Goal: Information Seeking & Learning: Check status

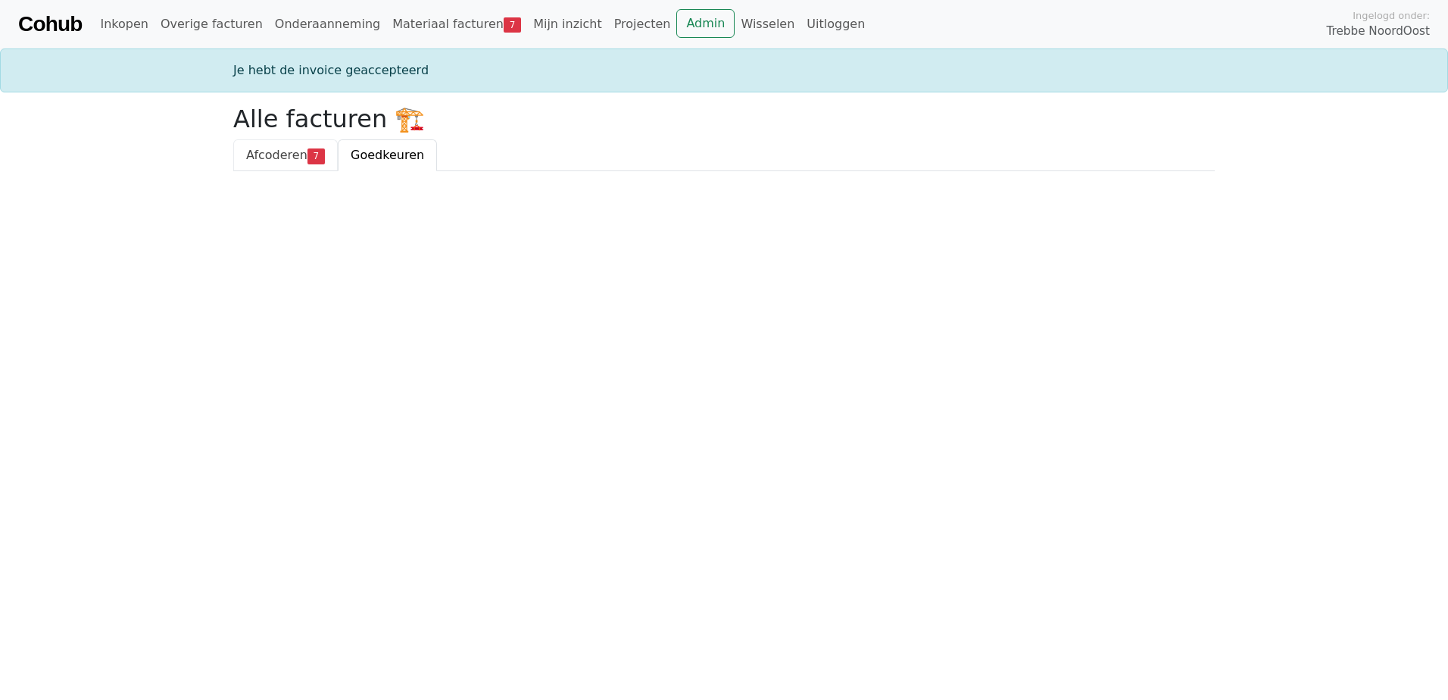
click at [281, 156] on span "Afcoderen" at bounding box center [276, 155] width 61 height 14
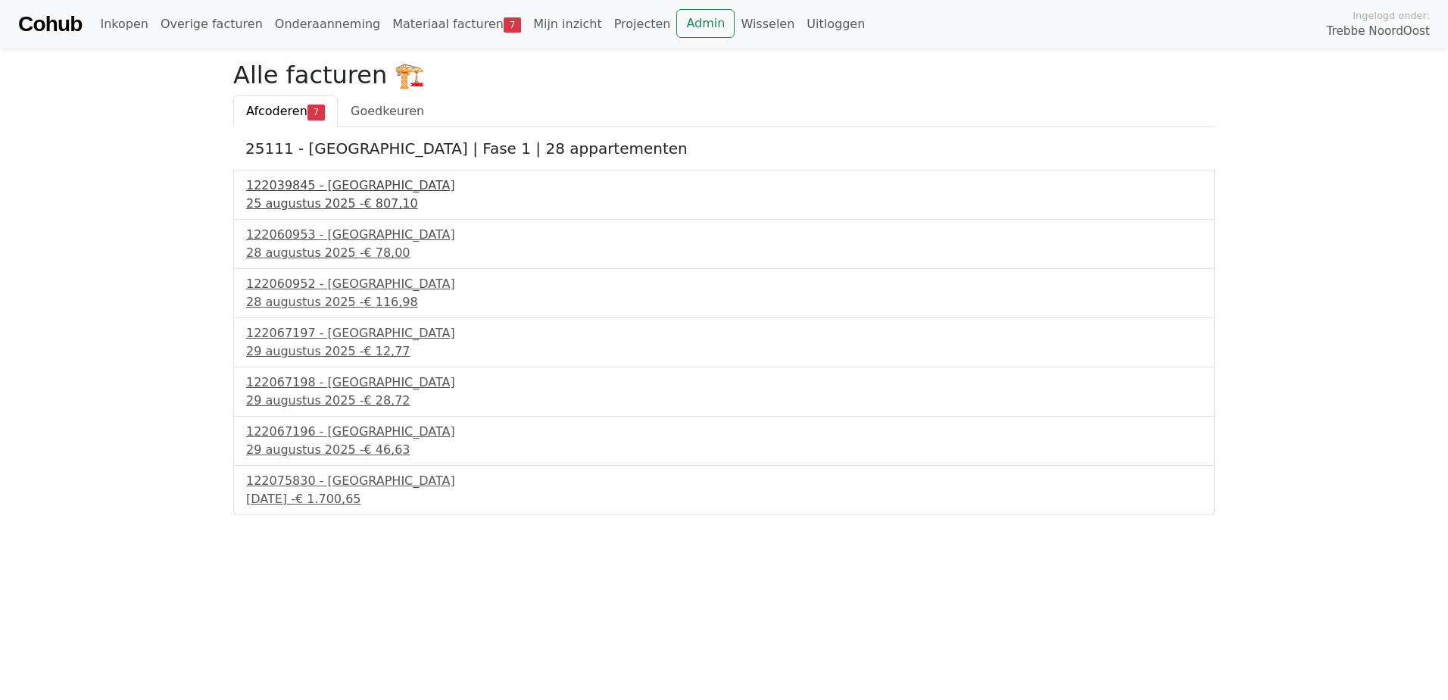
click at [295, 201] on div "25 augustus 2025 - € 807,10" at bounding box center [724, 204] width 956 height 18
click at [319, 252] on div "28 augustus 2025 - € 78,00" at bounding box center [724, 253] width 956 height 18
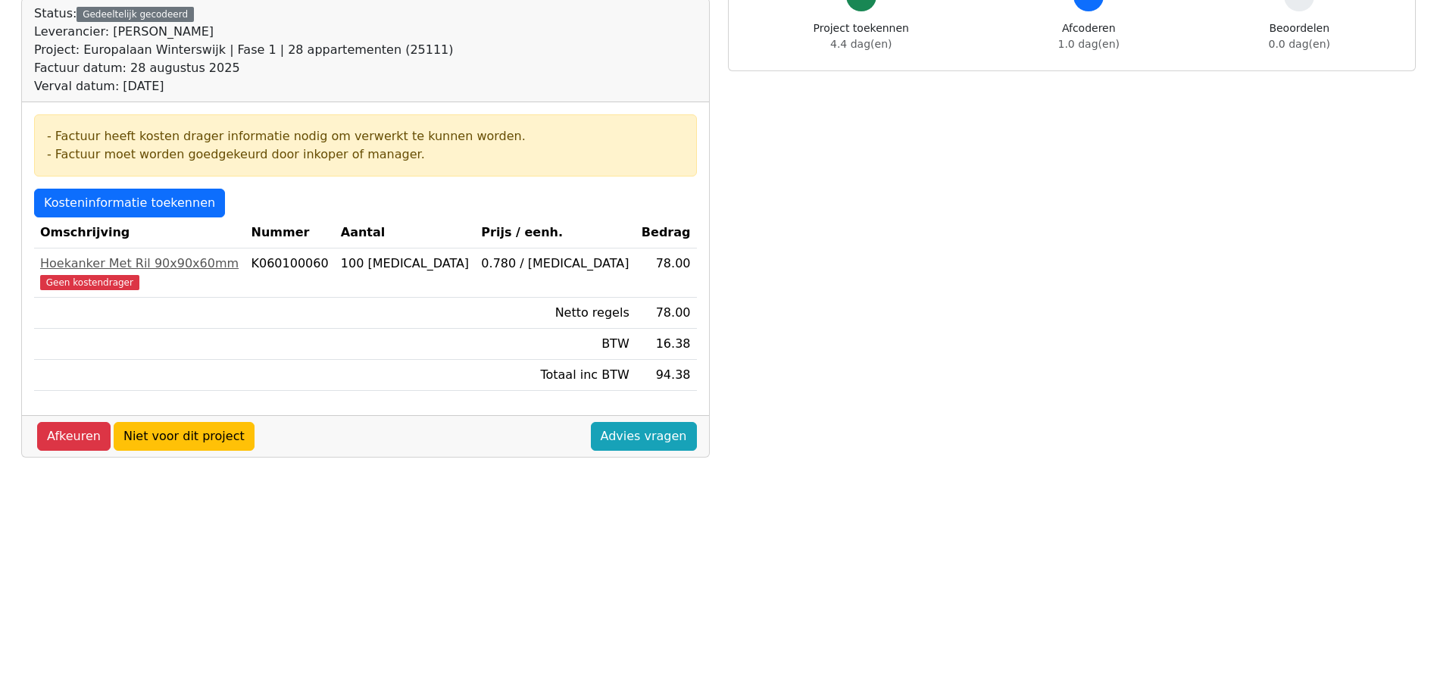
scroll to position [303, 0]
